Goal: Transaction & Acquisition: Subscribe to service/newsletter

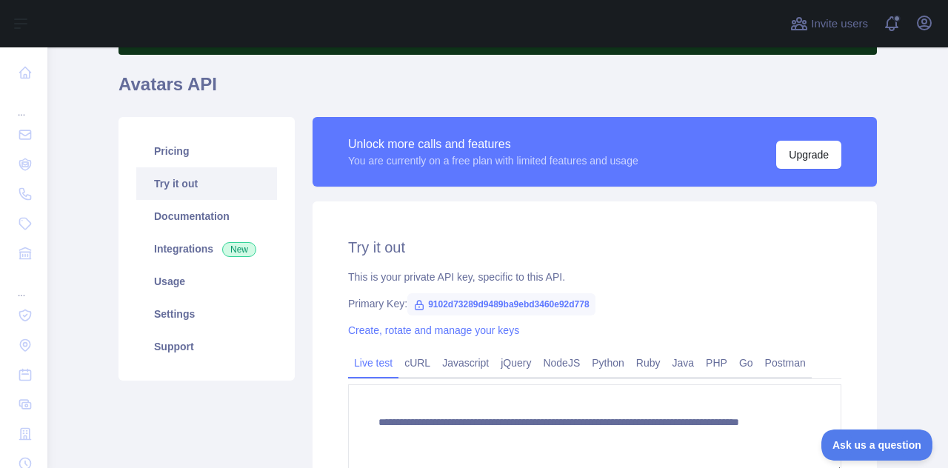
scroll to position [148, 0]
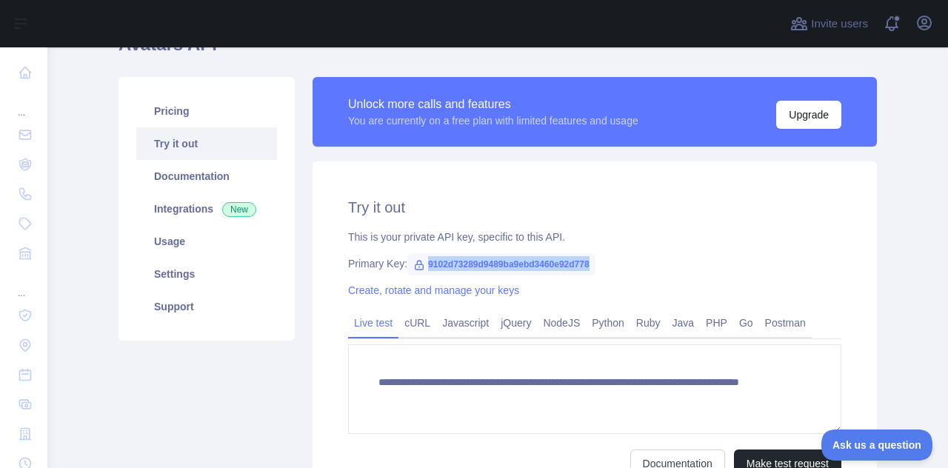
drag, startPoint x: 421, startPoint y: 264, endPoint x: 619, endPoint y: 255, distance: 197.9
click at [619, 256] on div "Primary Key: 9102d73289d9489ba9ebd3460e92d778" at bounding box center [594, 263] width 493 height 15
copy span "9102d73289d9489ba9ebd3460e92d778"
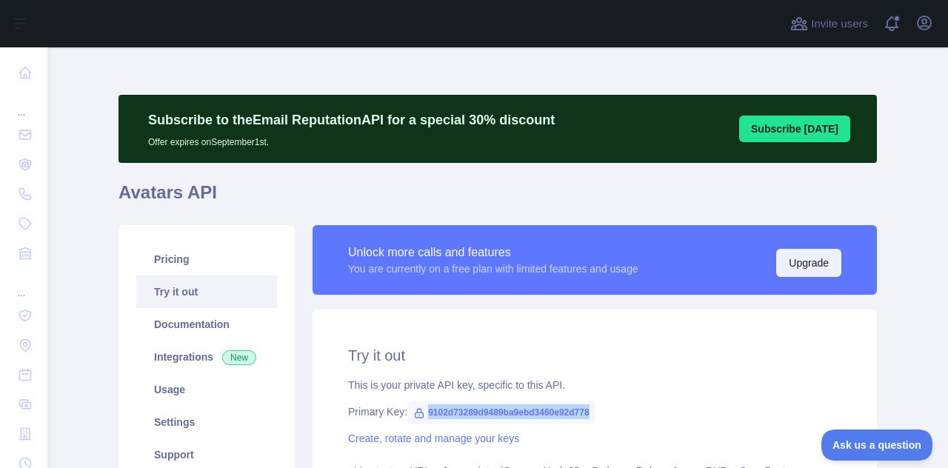
click at [785, 258] on button "Upgrade" at bounding box center [808, 263] width 65 height 28
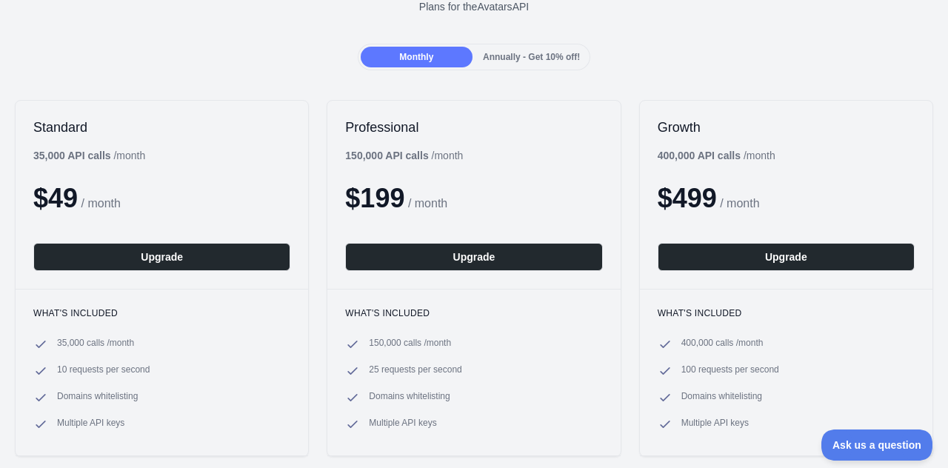
scroll to position [148, 0]
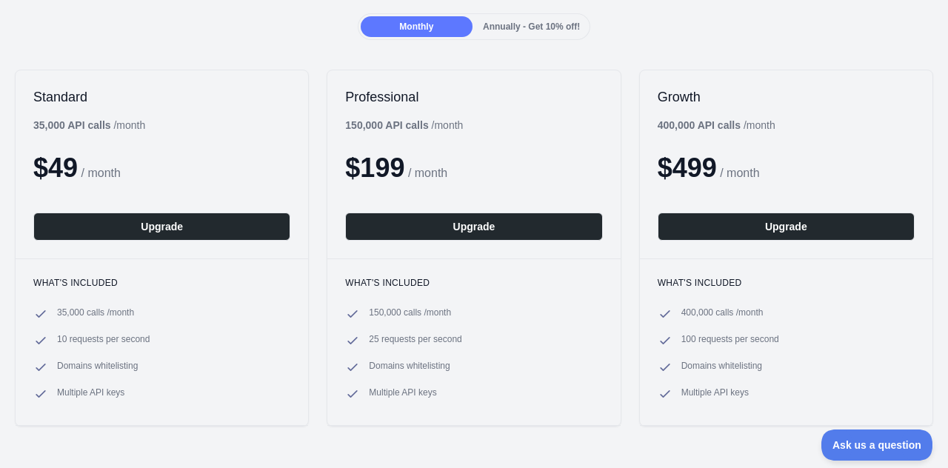
drag, startPoint x: 31, startPoint y: 122, endPoint x: 126, endPoint y: 119, distance: 94.8
click at [44, 121] on div "Standard 35,000 API calls / month $ 49 / month Upgrade" at bounding box center [162, 164] width 292 height 188
click at [168, 347] on ul "35,000 calls / month 10 requests per second Domains whitelisting Multiple API k…" at bounding box center [161, 354] width 257 height 95
drag, startPoint x: 36, startPoint y: 120, endPoint x: 88, endPoint y: 125, distance: 52.8
click at [88, 125] on b "35,000 API calls" at bounding box center [72, 125] width 78 height 12
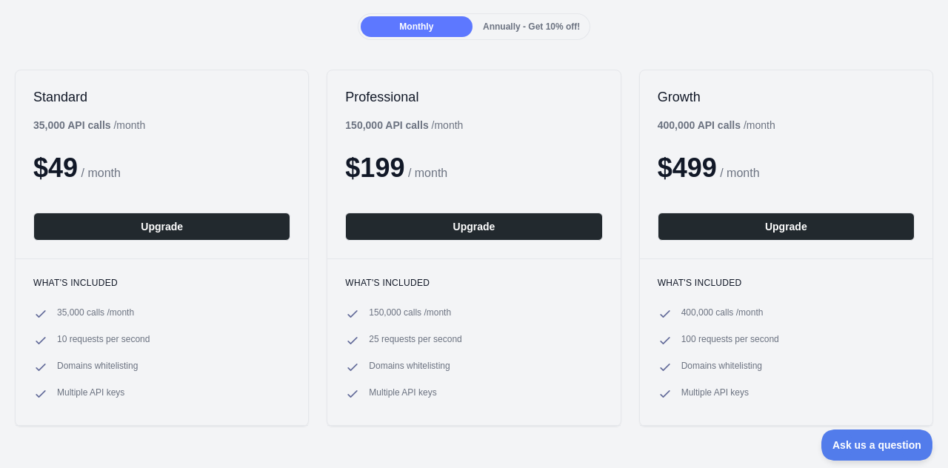
click at [116, 131] on div "35,000 API calls / month" at bounding box center [89, 125] width 112 height 15
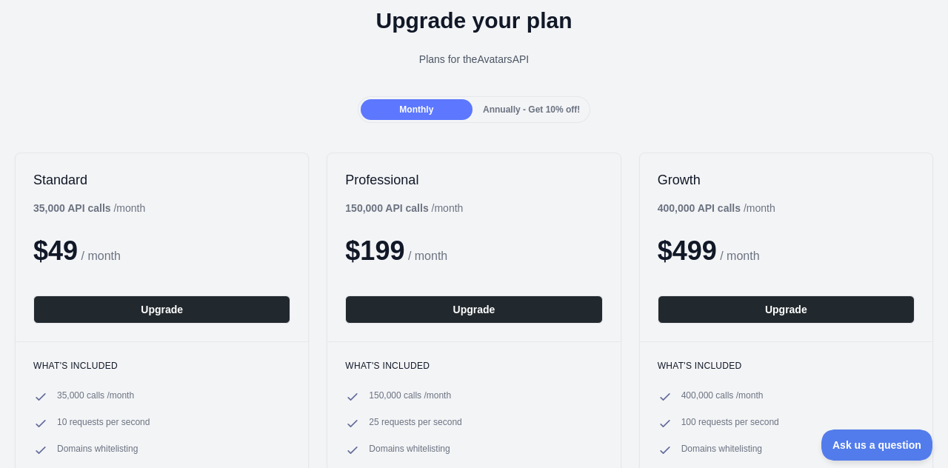
scroll to position [0, 0]
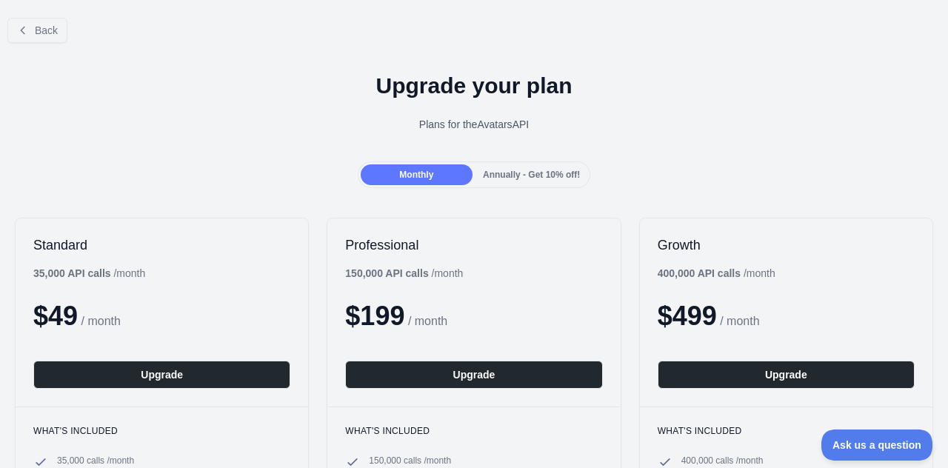
click at [540, 178] on span "Annually - Get 10% off!" at bounding box center [531, 175] width 97 height 10
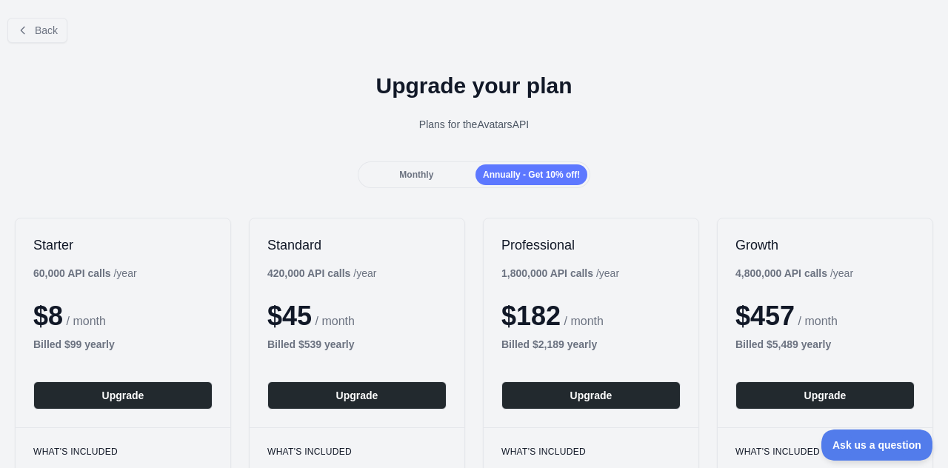
click at [415, 176] on span "Monthly" at bounding box center [416, 175] width 34 height 10
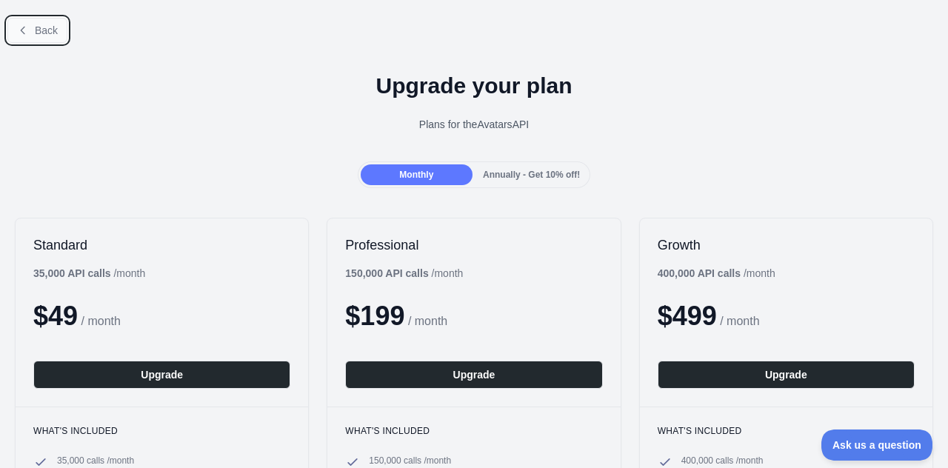
click at [29, 30] on button "Back" at bounding box center [37, 30] width 60 height 25
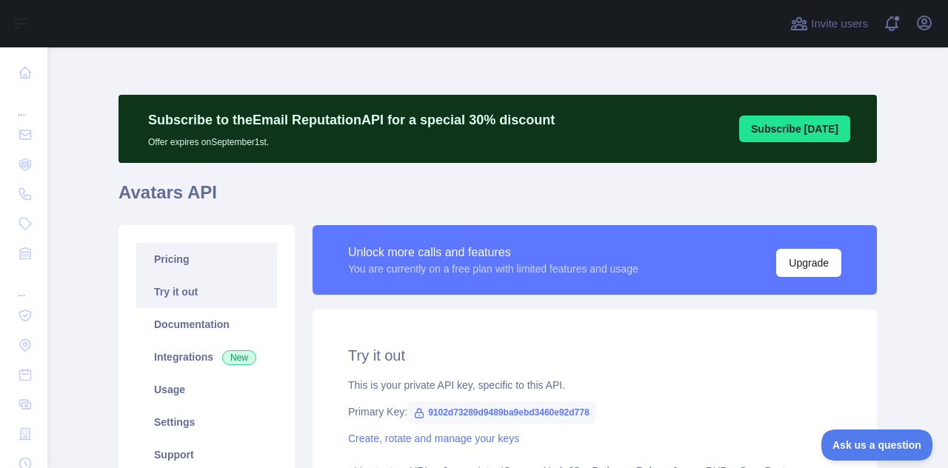
click at [184, 270] on link "Pricing" at bounding box center [206, 259] width 141 height 33
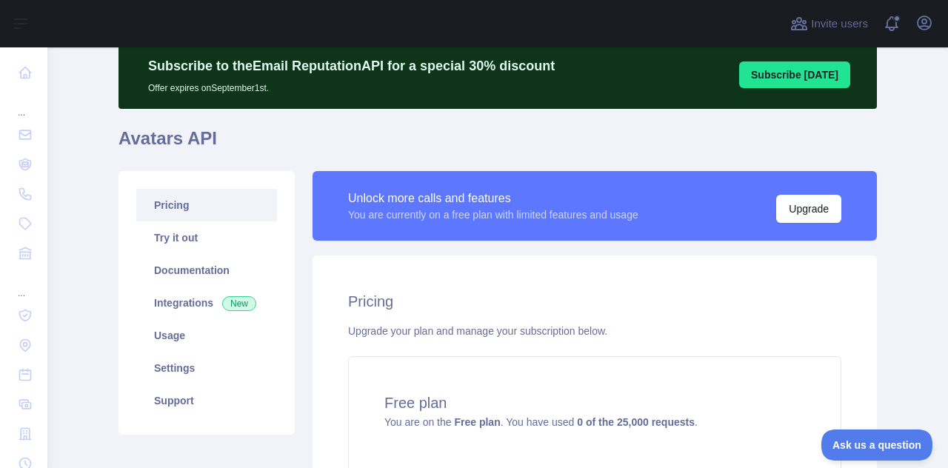
scroll to position [148, 0]
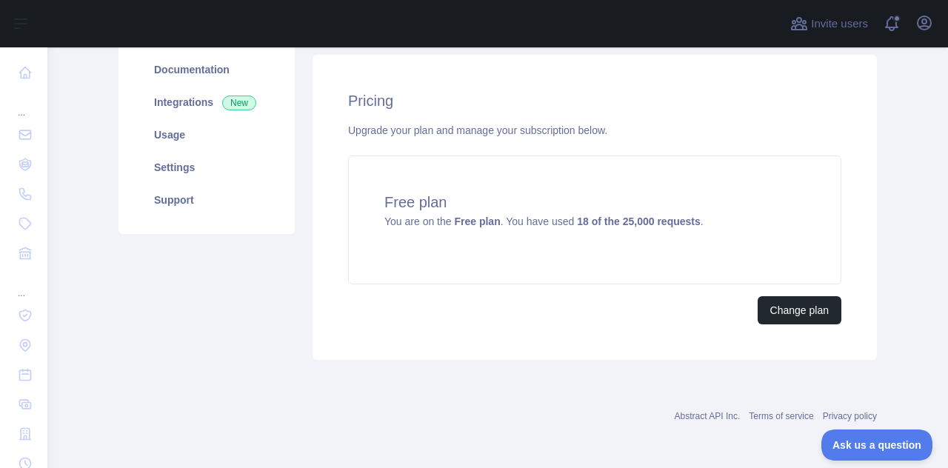
click at [636, 349] on div "Pricing Upgrade your plan and manage your subscription below. Free plan You are…" at bounding box center [594, 207] width 564 height 305
click at [599, 313] on div "Change plan" at bounding box center [594, 310] width 493 height 28
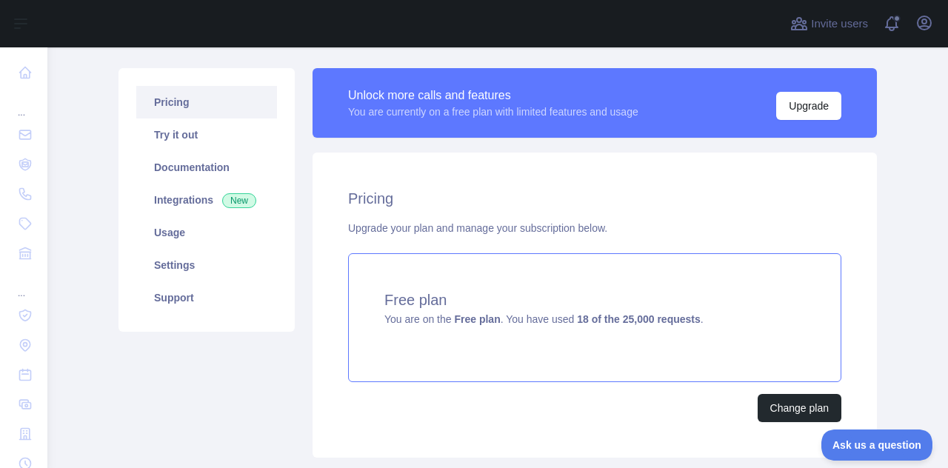
scroll to position [181, 0]
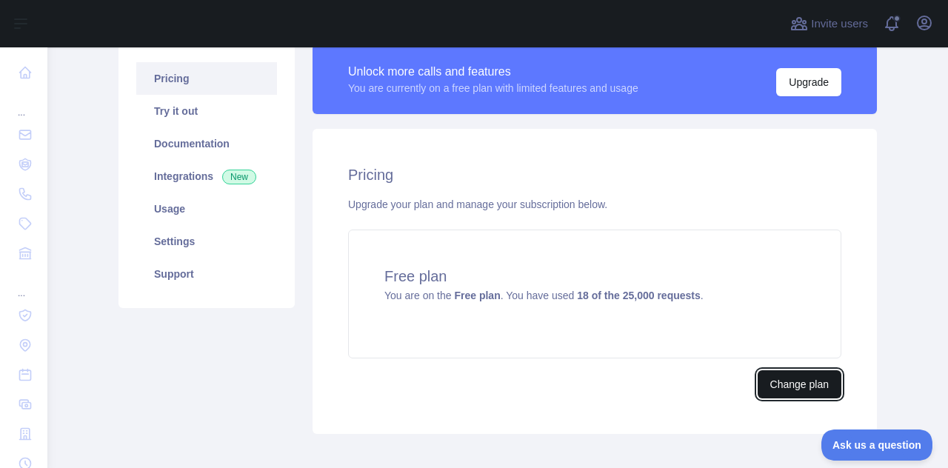
click at [778, 381] on button "Change plan" at bounding box center [799, 384] width 84 height 28
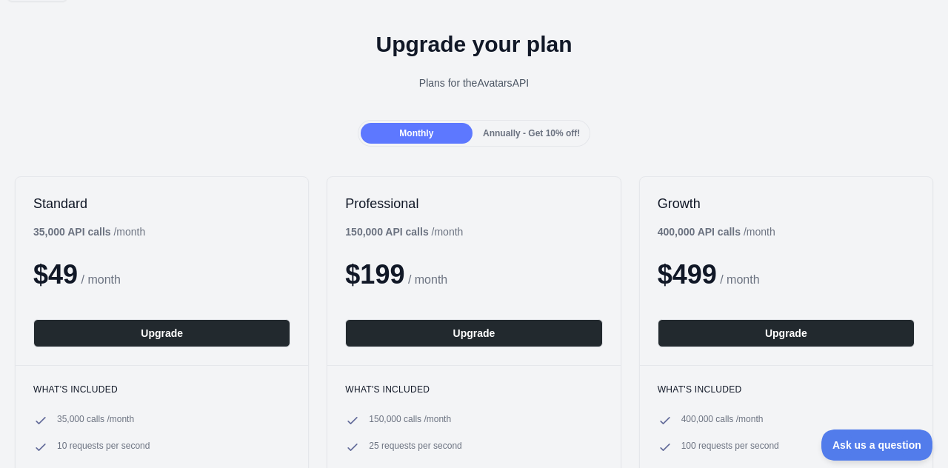
scroll to position [74, 0]
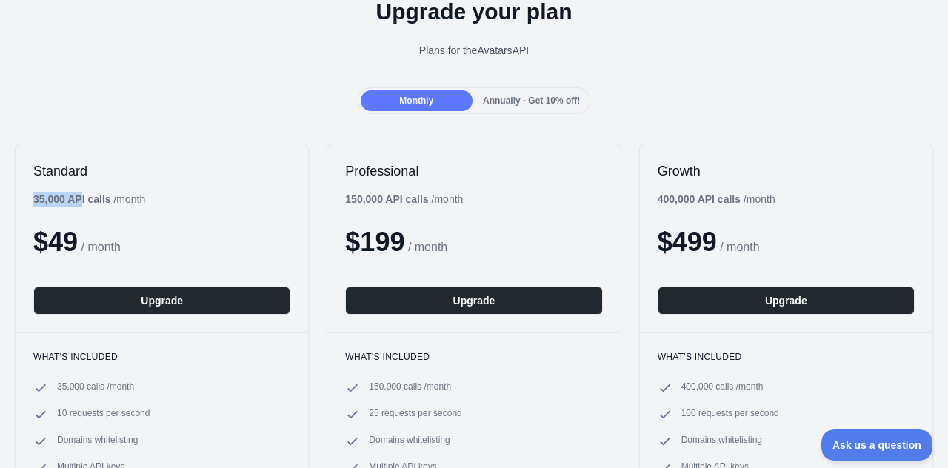
drag, startPoint x: 33, startPoint y: 201, endPoint x: 80, endPoint y: 204, distance: 46.7
click at [80, 204] on b "35,000 API calls" at bounding box center [72, 199] width 78 height 12
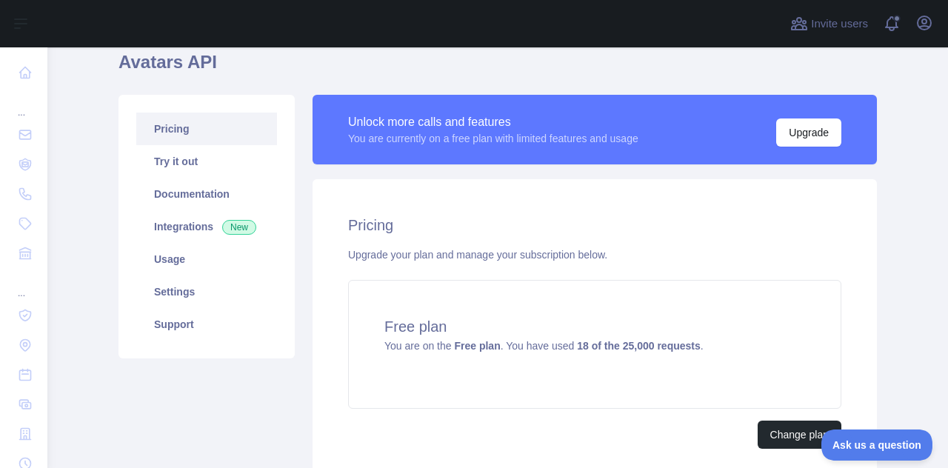
click at [335, 315] on div "Pricing Upgrade your plan and manage your subscription below. Free plan You are…" at bounding box center [594, 331] width 564 height 305
click at [335, 332] on div "Pricing Upgrade your plan and manage your subscription below. Free plan You are…" at bounding box center [594, 331] width 564 height 305
